Goal: Navigation & Orientation: Find specific page/section

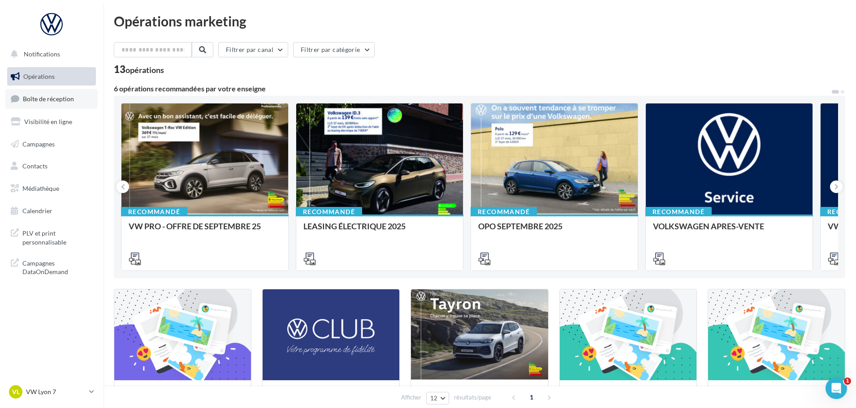
click at [69, 98] on span "Boîte de réception" at bounding box center [48, 99] width 51 height 8
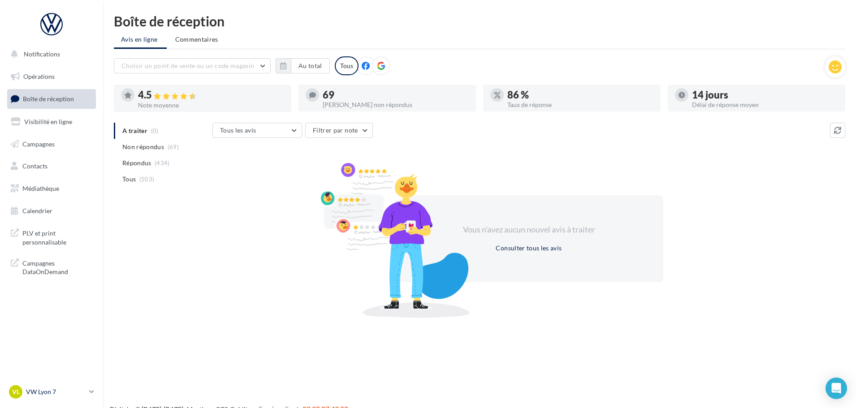
click at [61, 395] on p "VW Lyon 7" at bounding box center [56, 392] width 60 height 9
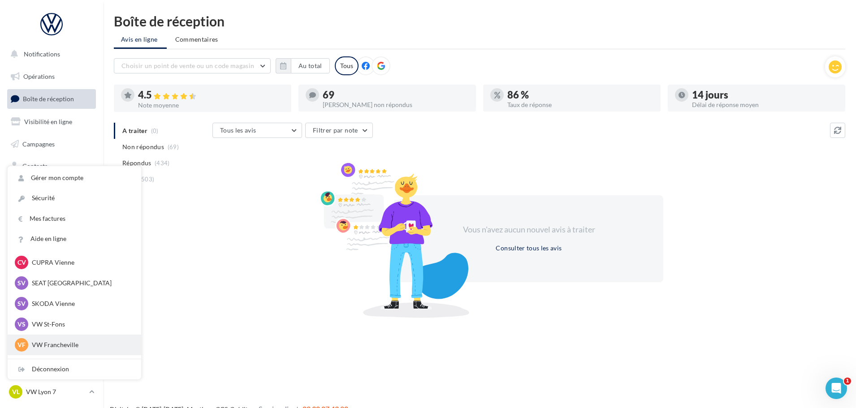
click at [69, 342] on p "VW Francheville" at bounding box center [81, 345] width 99 height 9
